Goal: Navigation & Orientation: Find specific page/section

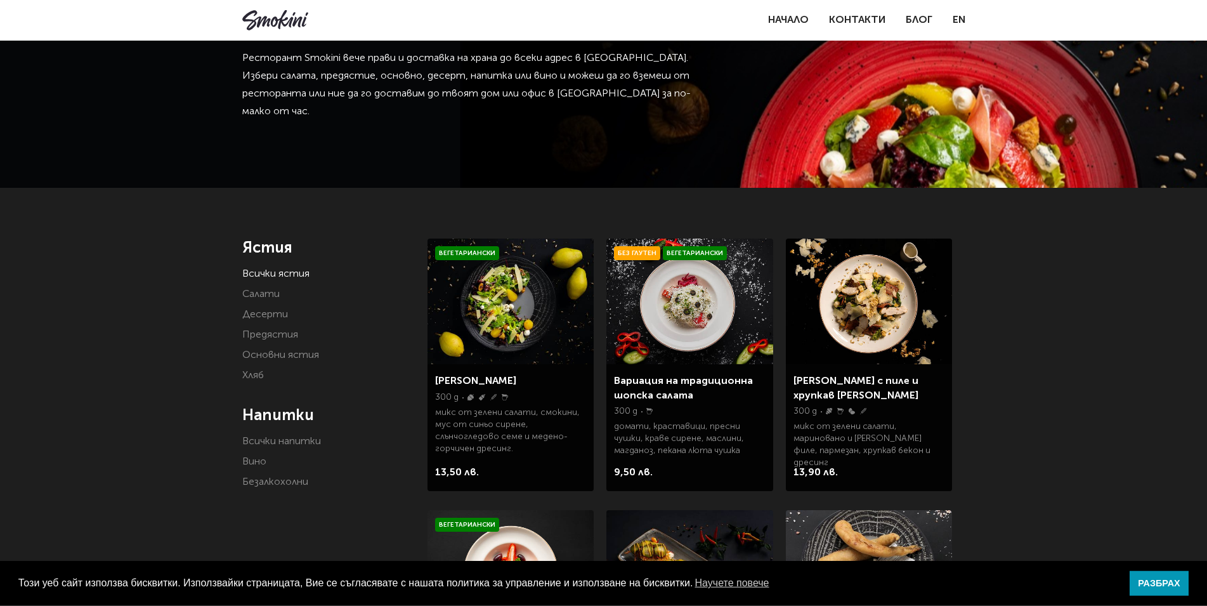
scroll to position [129, 0]
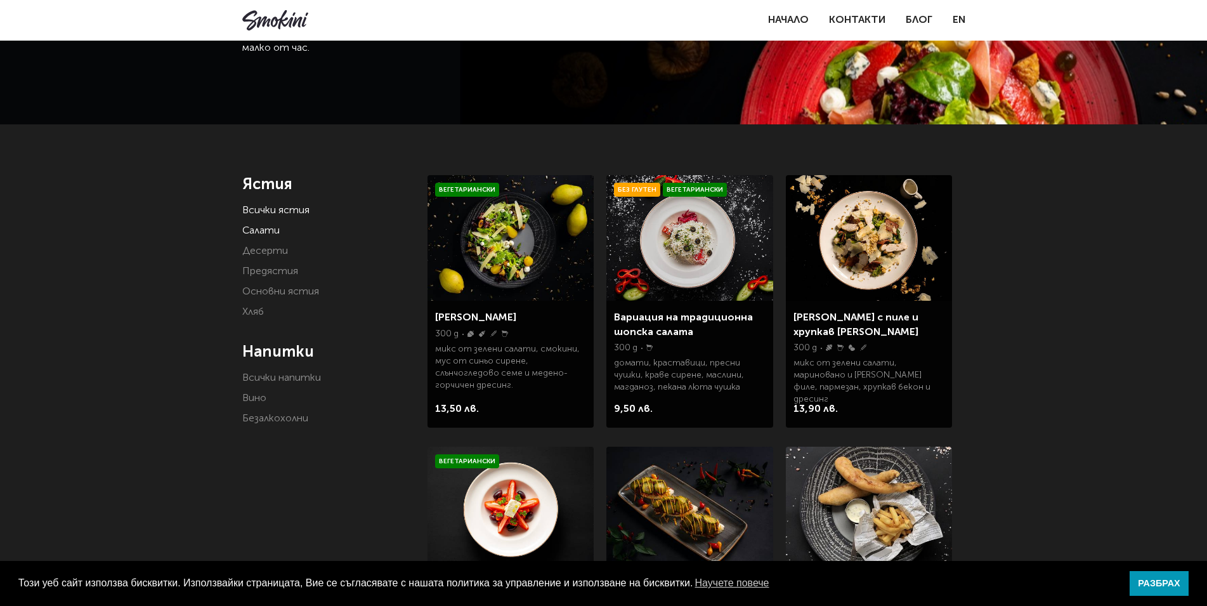
click at [275, 228] on link "Салати" at bounding box center [260, 231] width 37 height 10
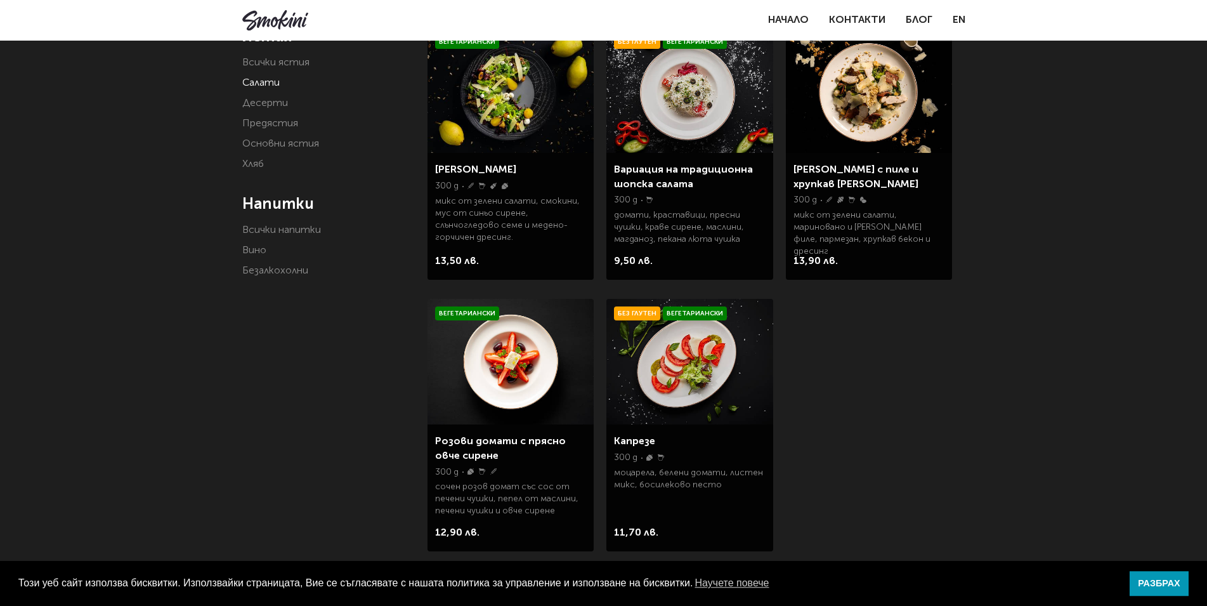
scroll to position [231, 0]
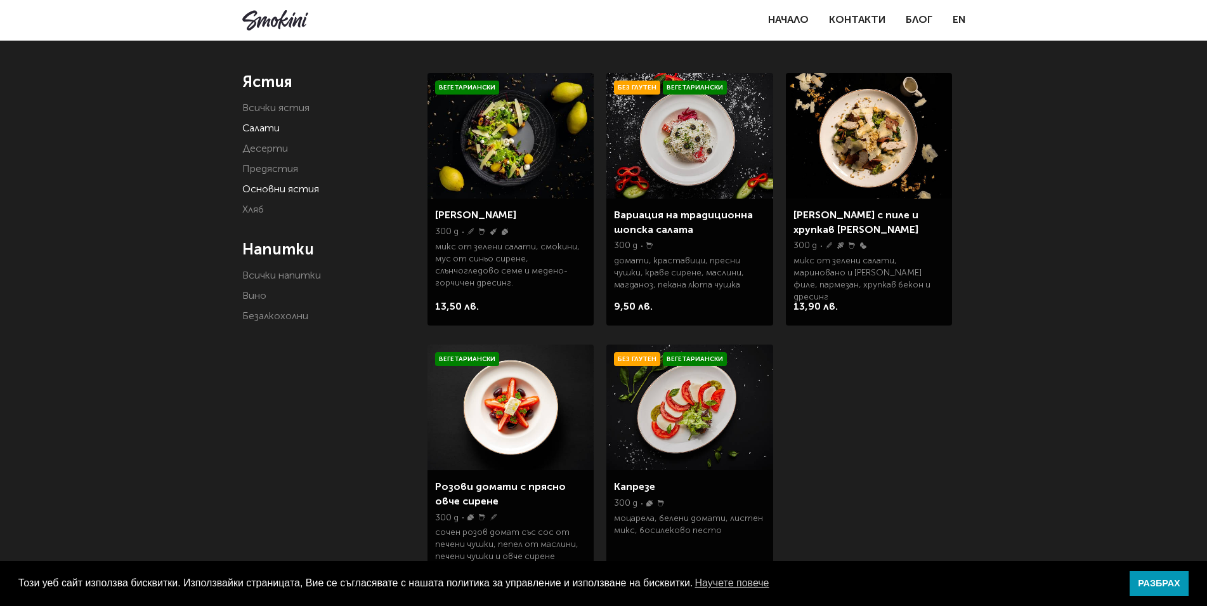
click at [261, 191] on link "Основни ястия" at bounding box center [280, 190] width 77 height 10
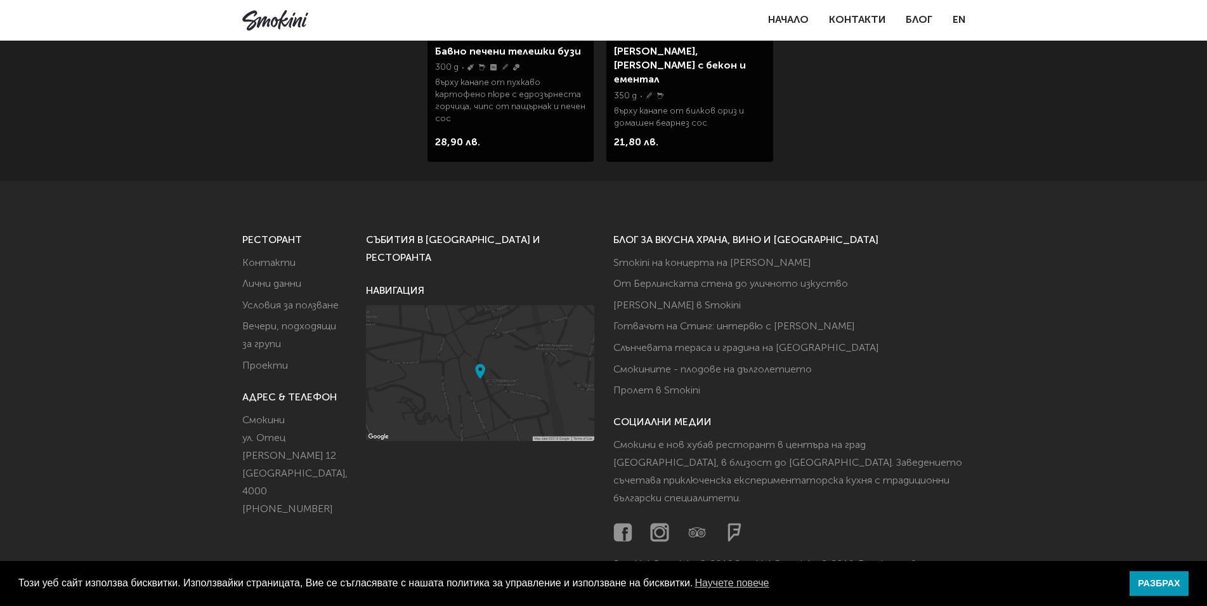
scroll to position [956, 0]
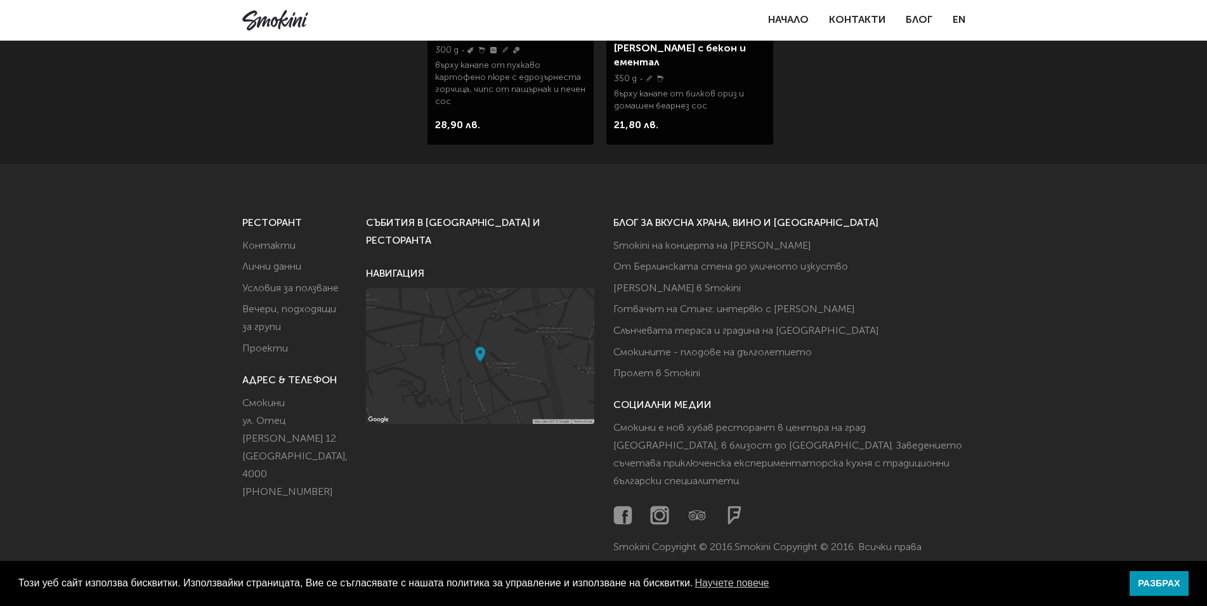
click at [267, 16] on link at bounding box center [275, 20] width 66 height 20
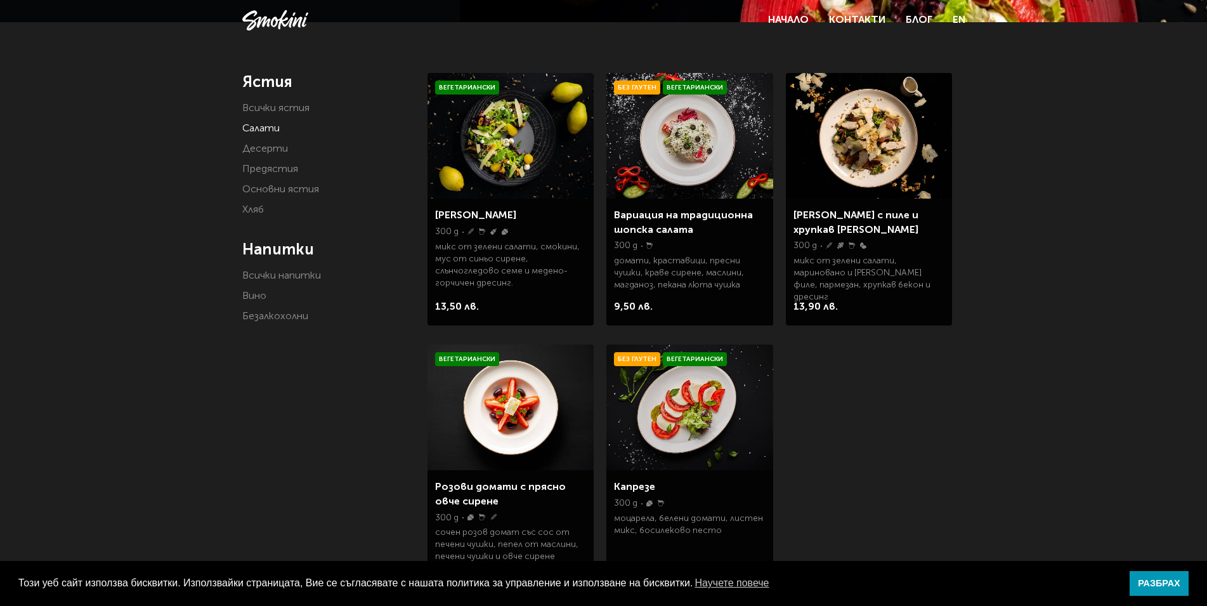
scroll to position [231, 0]
